Goal: Task Accomplishment & Management: Complete application form

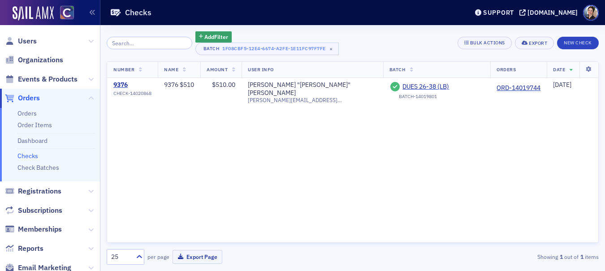
click at [34, 157] on link "Checks" at bounding box center [27, 156] width 21 height 8
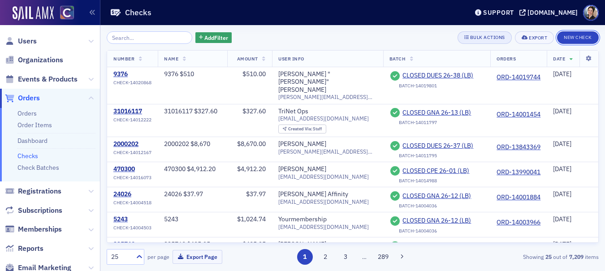
drag, startPoint x: 580, startPoint y: 36, endPoint x: 497, endPoint y: 33, distance: 82.6
click at [579, 37] on button "New Check" at bounding box center [578, 37] width 42 height 13
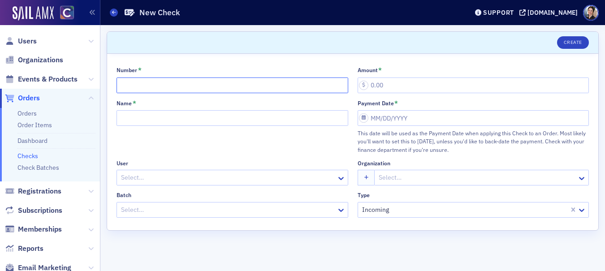
click at [159, 78] on input "Number *" at bounding box center [233, 86] width 232 height 16
click at [171, 87] on input "Number *" at bounding box center [233, 86] width 232 height 16
type input "3467"
type input "87.00"
type input "3467 $87"
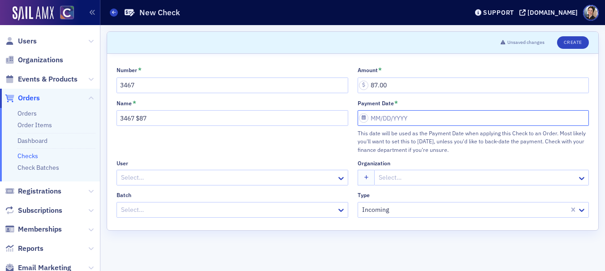
select select "8"
select select "2025"
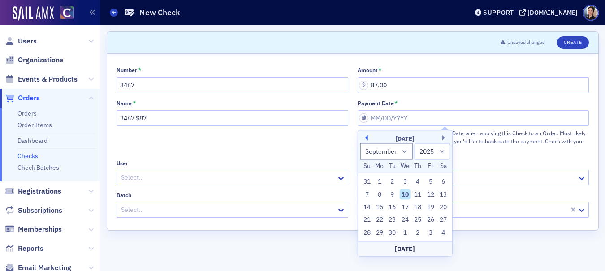
click at [366, 136] on button "Previous Month" at bounding box center [365, 137] width 5 height 5
select select "7"
click at [433, 221] on div "22" at bounding box center [431, 220] width 11 height 11
type input "08/22/2025"
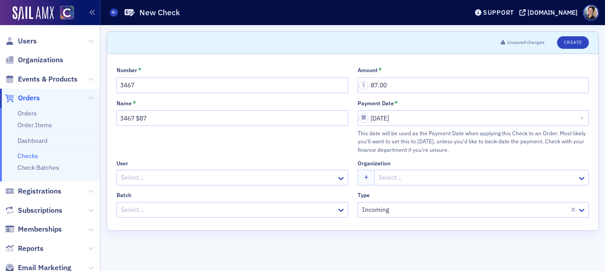
click at [171, 178] on div at bounding box center [228, 177] width 216 height 11
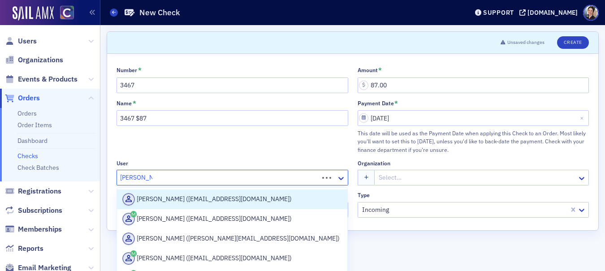
type input "bradley black"
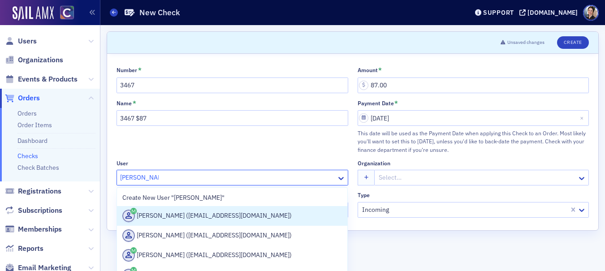
click at [227, 217] on div "Bradley Blacketor (bradbl2@comcast.net)" at bounding box center [232, 216] width 220 height 13
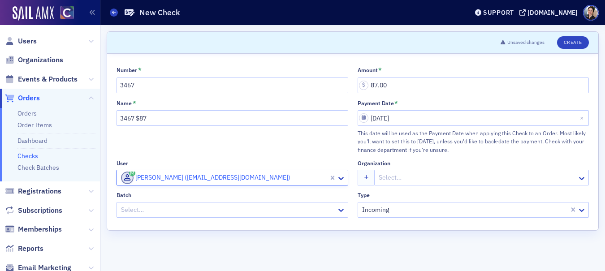
click at [419, 178] on div at bounding box center [477, 177] width 199 height 11
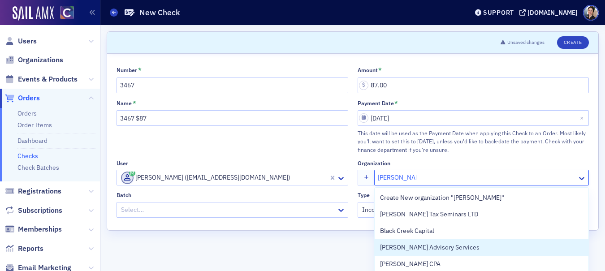
type input "bradley black"
drag, startPoint x: 421, startPoint y: 167, endPoint x: 399, endPoint y: 169, distance: 22.5
click at [421, 167] on div "Organization Blackburn Advisory Services, 4 of 20. 20 results available for sea…" at bounding box center [474, 173] width 232 height 26
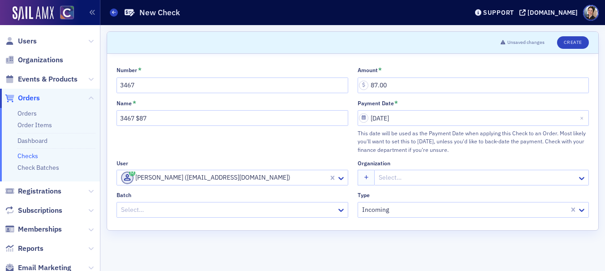
click at [142, 209] on div at bounding box center [228, 209] width 216 height 11
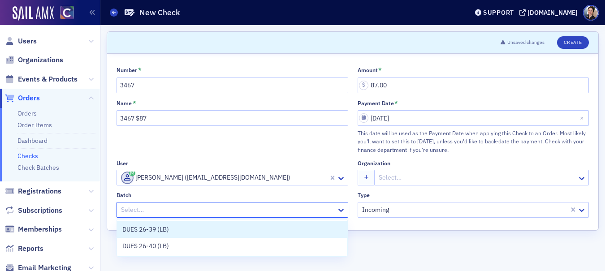
click at [154, 230] on span "DUES 26-39 (LB)" at bounding box center [145, 229] width 47 height 9
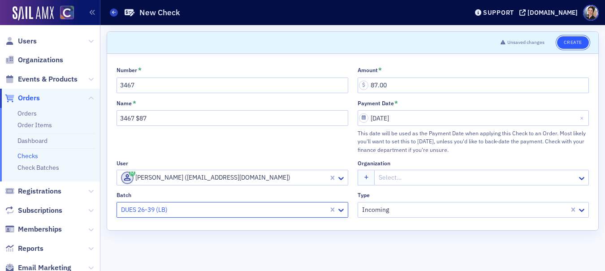
click at [574, 43] on button "Create" at bounding box center [573, 42] width 32 height 13
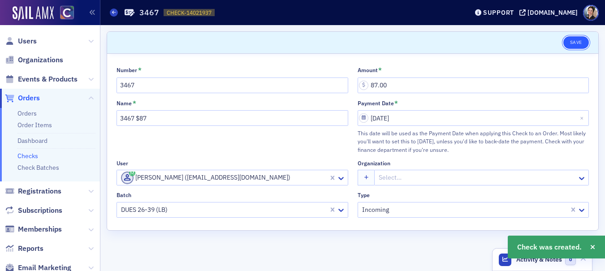
click at [574, 41] on button "Save" at bounding box center [577, 42] width 26 height 13
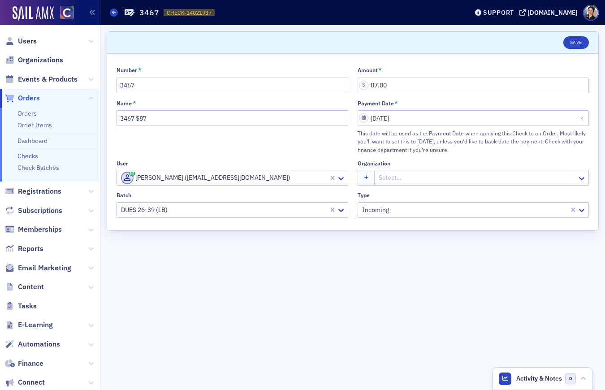
click at [28, 155] on link "Checks" at bounding box center [27, 156] width 21 height 8
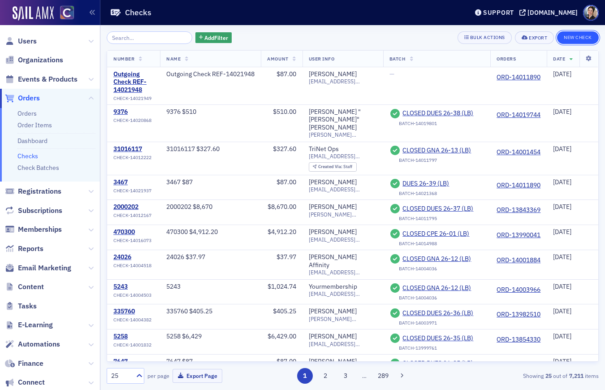
click at [575, 36] on button "New Check" at bounding box center [578, 37] width 42 height 13
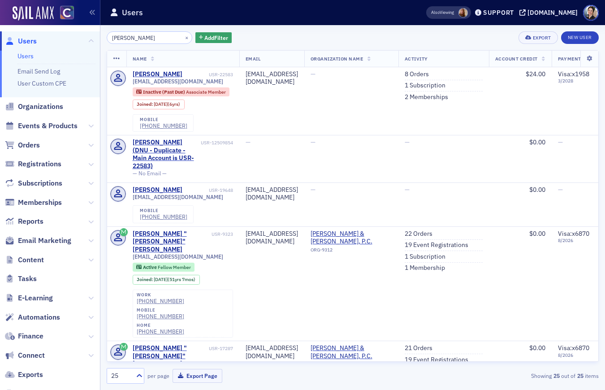
click at [26, 43] on span "Users" at bounding box center [27, 41] width 19 height 10
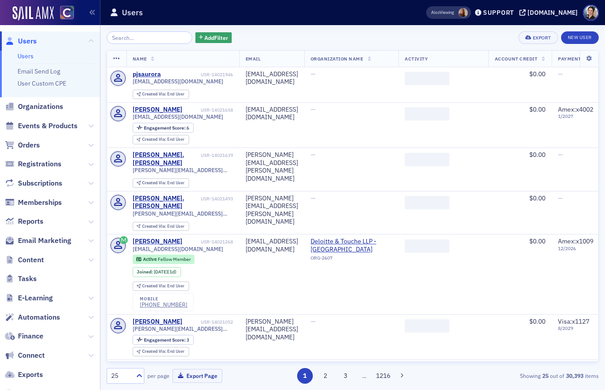
click at [158, 41] on input "search" at bounding box center [150, 37] width 86 height 13
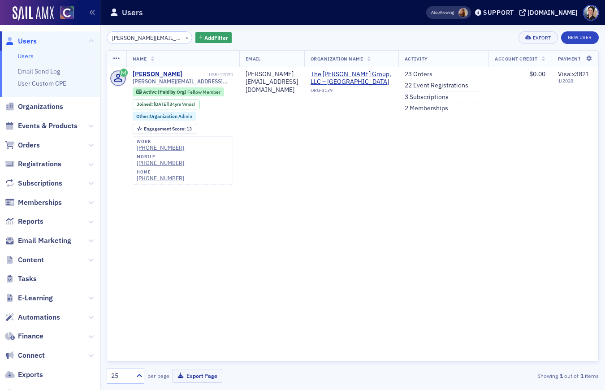
type input "[PERSON_NAME][EMAIL_ADDRESS][DOMAIN_NAME]"
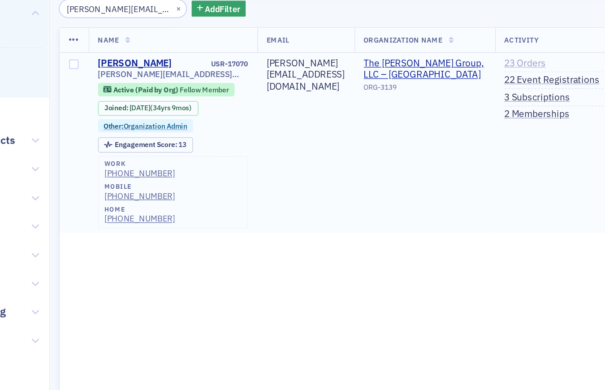
click at [429, 74] on link "23 Orders" at bounding box center [419, 74] width 28 height 8
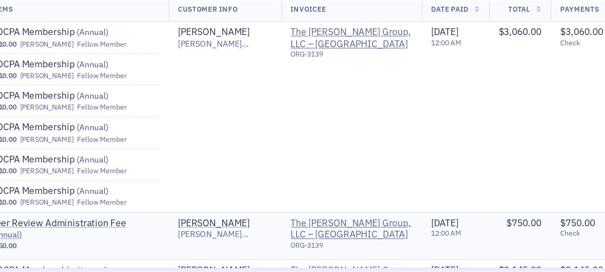
scroll to position [0, 48]
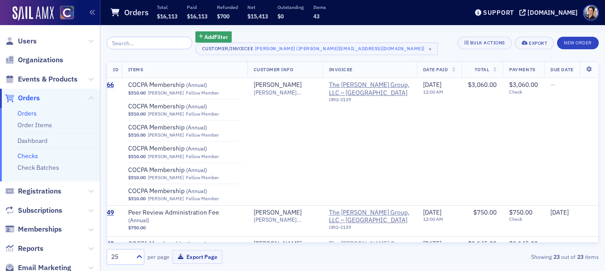
click at [28, 156] on link "Checks" at bounding box center [27, 156] width 21 height 8
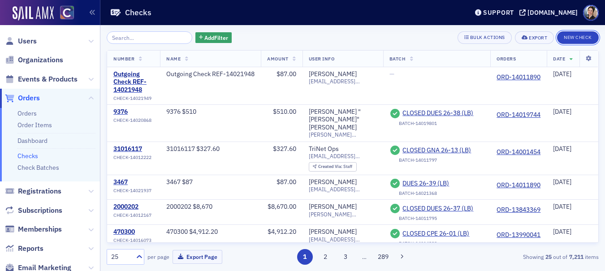
drag, startPoint x: 580, startPoint y: 38, endPoint x: 454, endPoint y: 40, distance: 126.5
click at [579, 38] on button "New Check" at bounding box center [578, 37] width 42 height 13
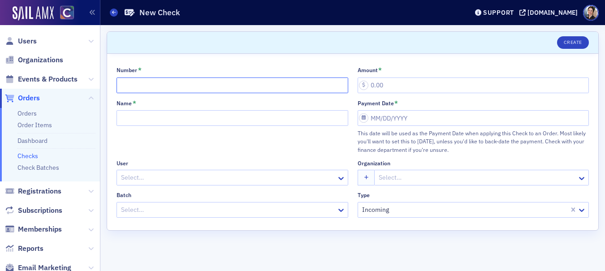
click at [143, 84] on input "Number *" at bounding box center [233, 86] width 232 height 16
type input "1000000302"
type input "6,429.00"
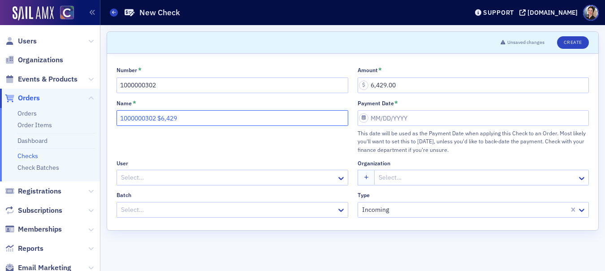
type input "1000000302 $6,429"
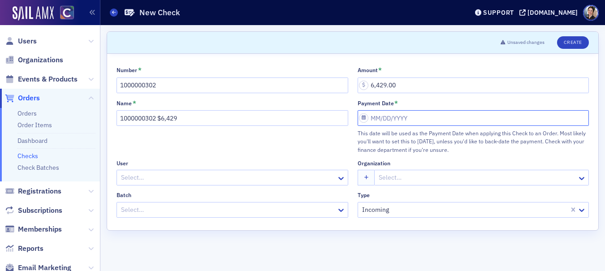
select select "8"
select select "2025"
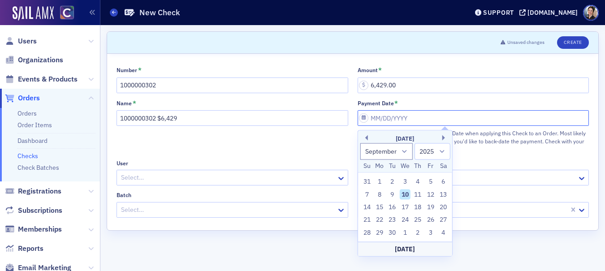
click at [394, 120] on input "Payment Date *" at bounding box center [474, 118] width 232 height 16
click at [430, 182] on div "5" at bounding box center [431, 182] width 11 height 11
type input "[DATE]"
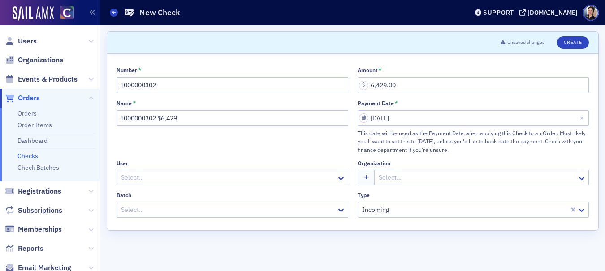
click at [154, 179] on div at bounding box center [228, 177] width 216 height 11
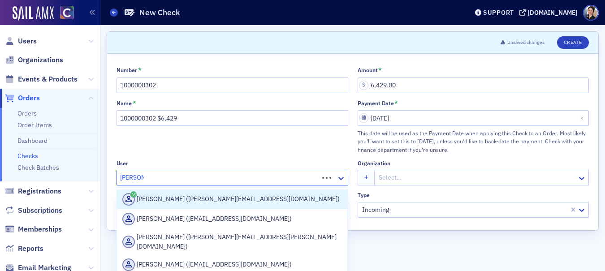
type input "[PERSON_NAME]"
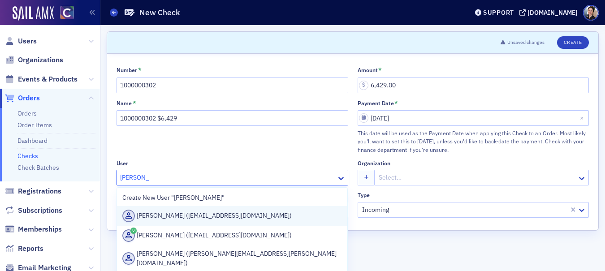
click at [202, 215] on div "[PERSON_NAME] ([EMAIL_ADDRESS][DOMAIN_NAME])" at bounding box center [232, 216] width 220 height 13
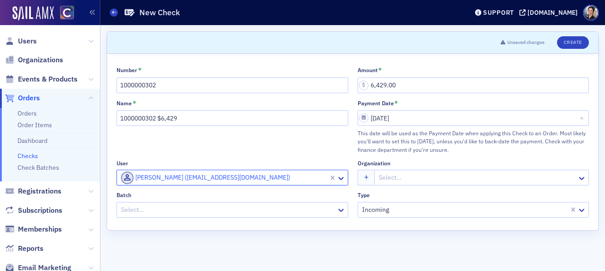
click at [420, 179] on div at bounding box center [477, 177] width 199 height 11
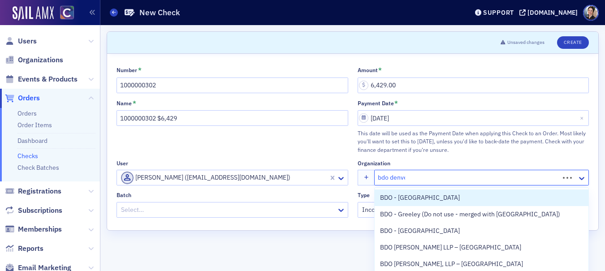
type input "bdo denver"
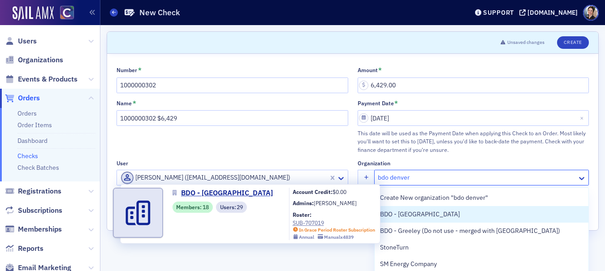
drag, startPoint x: 414, startPoint y: 213, endPoint x: 408, endPoint y: 212, distance: 5.5
click at [414, 213] on span "BDO - [GEOGRAPHIC_DATA]" at bounding box center [421, 214] width 82 height 9
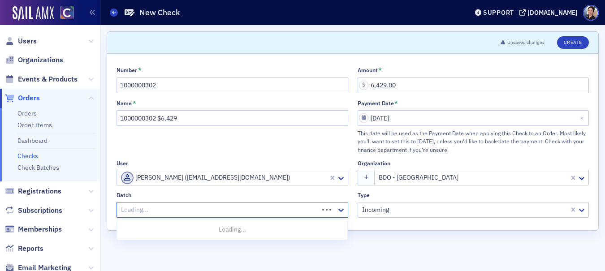
click at [168, 209] on div at bounding box center [219, 209] width 198 height 11
drag, startPoint x: 160, startPoint y: 246, endPoint x: 152, endPoint y: 244, distance: 7.9
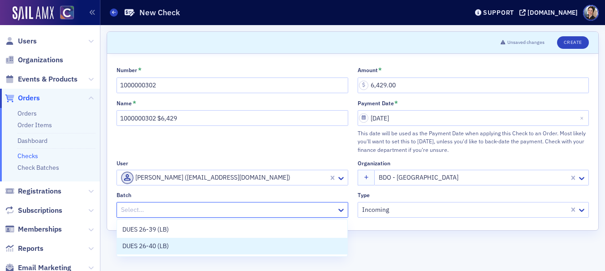
click at [160, 246] on span "DUES 26-40 (LB)" at bounding box center [145, 246] width 47 height 9
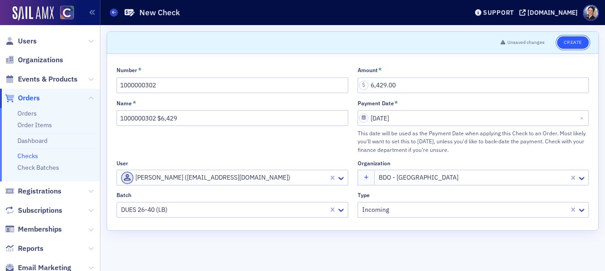
click at [581, 42] on button "Create" at bounding box center [573, 42] width 32 height 13
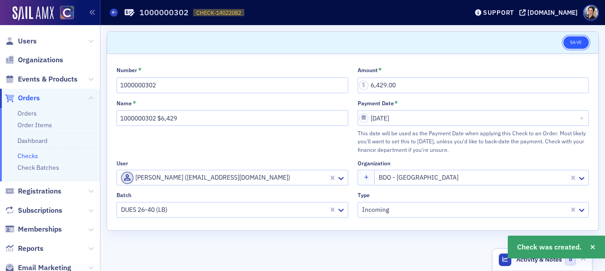
click at [576, 42] on button "Save" at bounding box center [577, 42] width 26 height 13
